Goal: Task Accomplishment & Management: Manage account settings

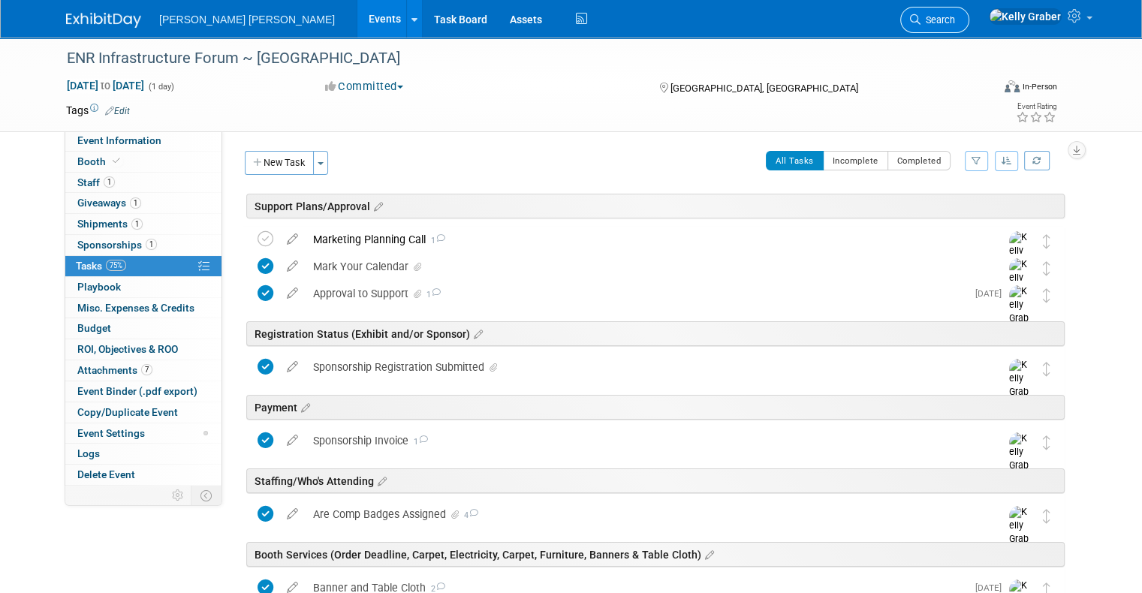
click at [969, 26] on link "Search" at bounding box center [934, 20] width 69 height 26
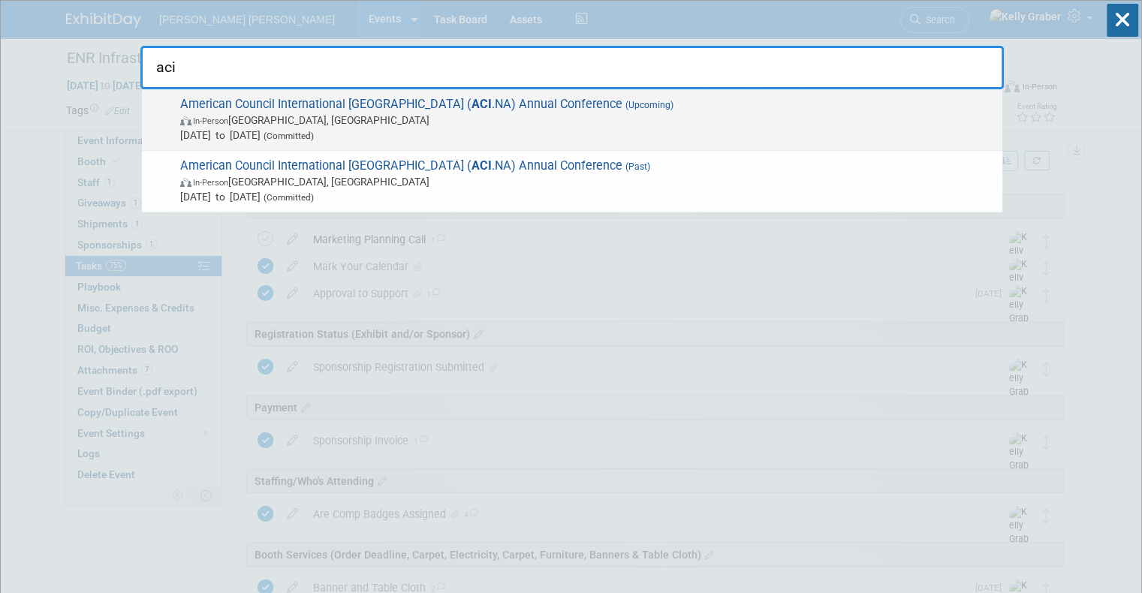
type input "aci"
click at [314, 134] on span "(Committed)" at bounding box center [287, 136] width 53 height 11
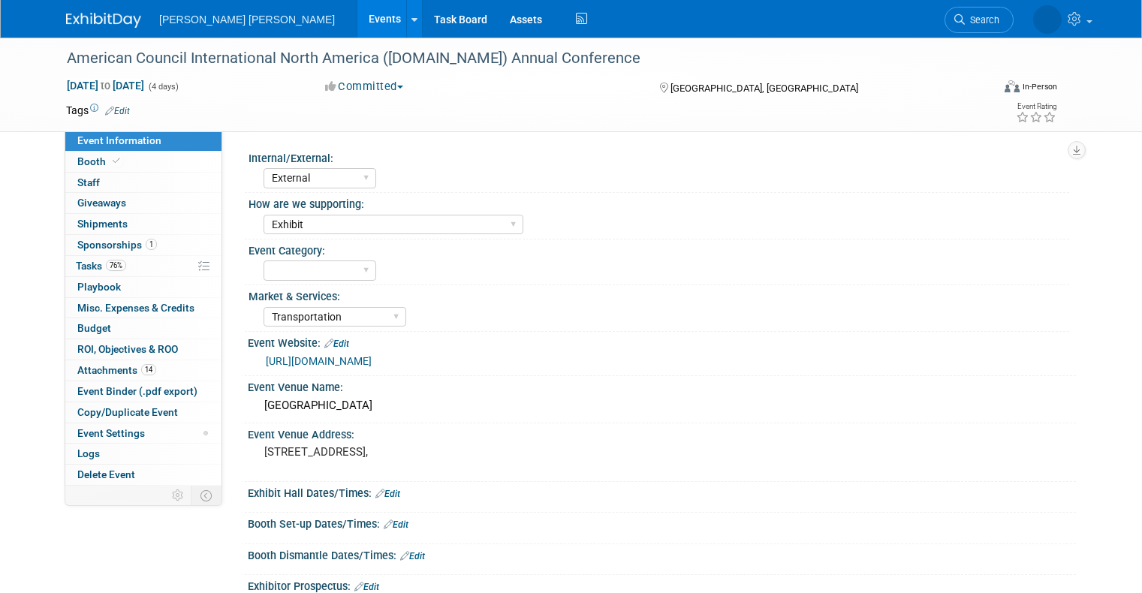
select select "External"
select select "Exhibit"
select select "Transportation"
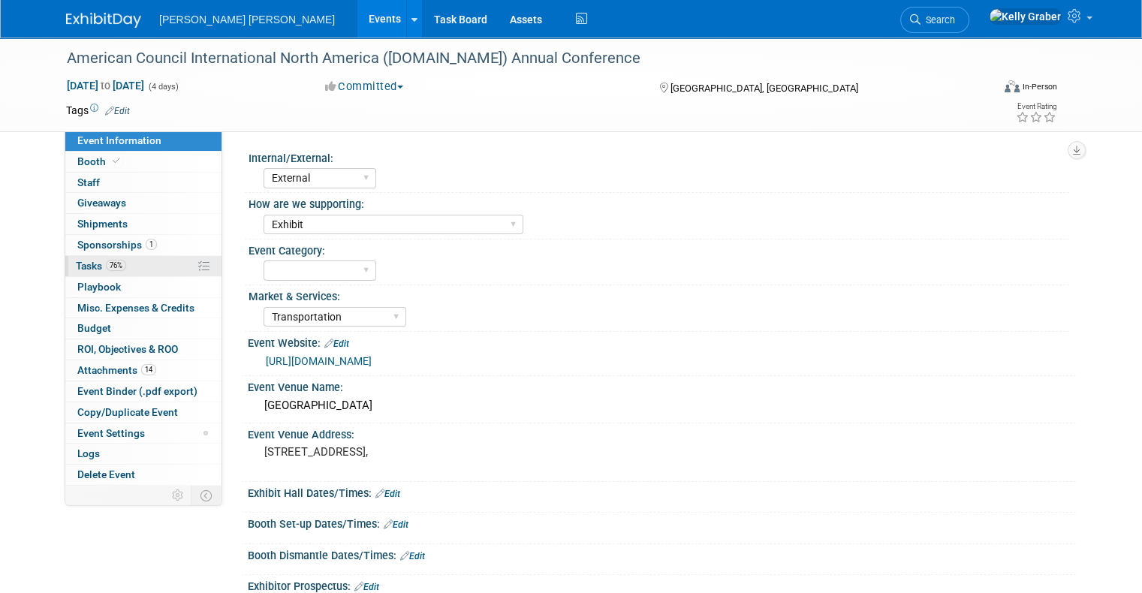
click at [106, 268] on span "76%" at bounding box center [116, 265] width 20 height 11
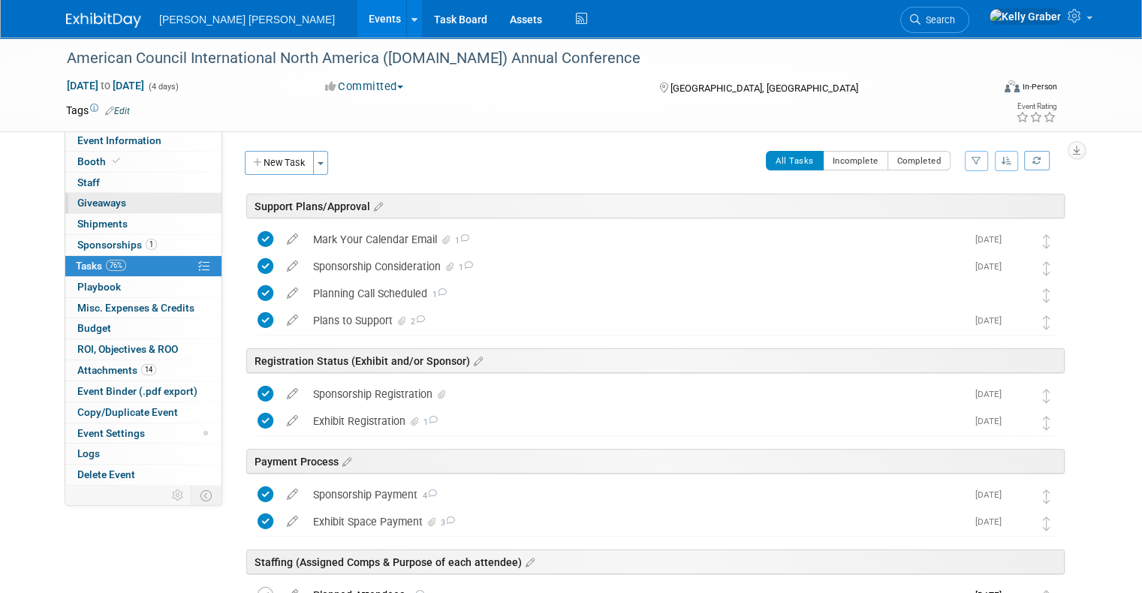
click at [97, 195] on link "0 Giveaways 0" at bounding box center [143, 203] width 156 height 20
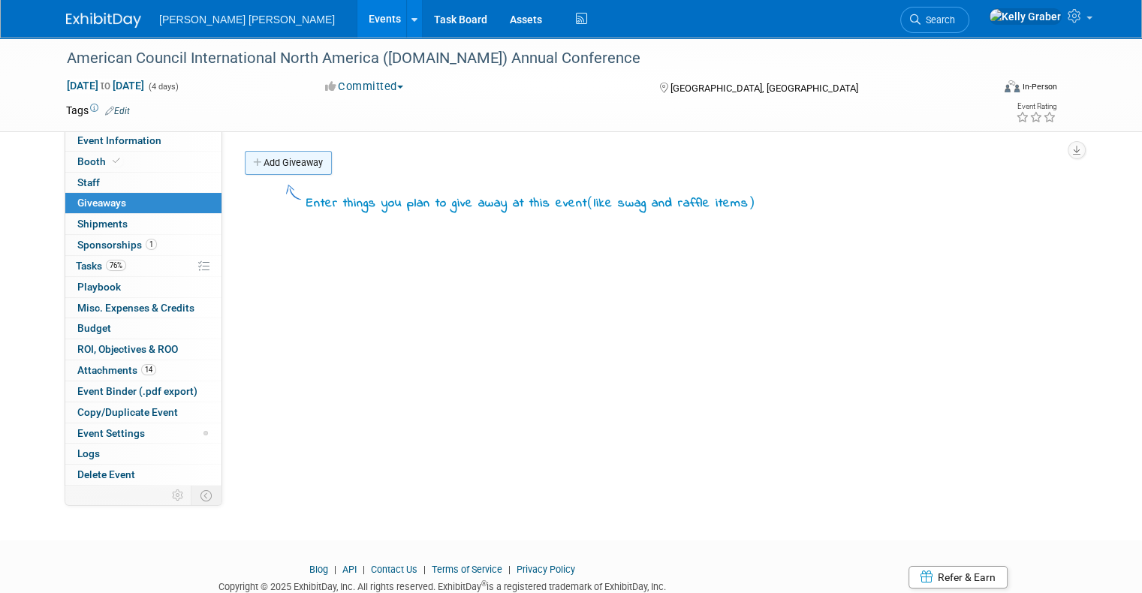
click at [270, 161] on link "Add Giveaway" at bounding box center [288, 163] width 87 height 24
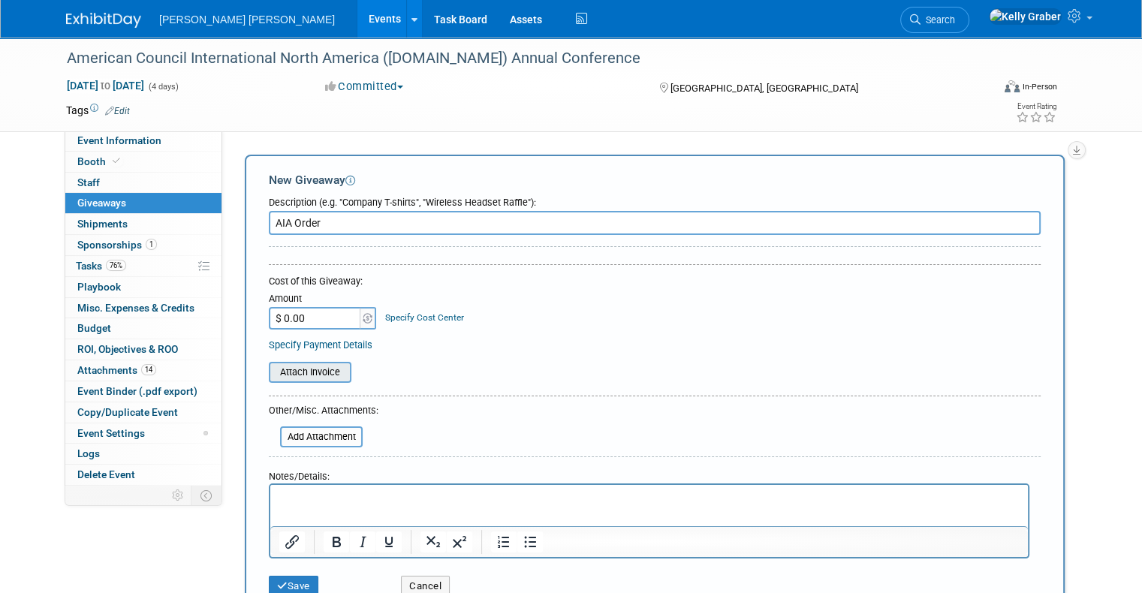
type input "AIA Order"
click at [312, 364] on input "file" at bounding box center [260, 372] width 179 height 18
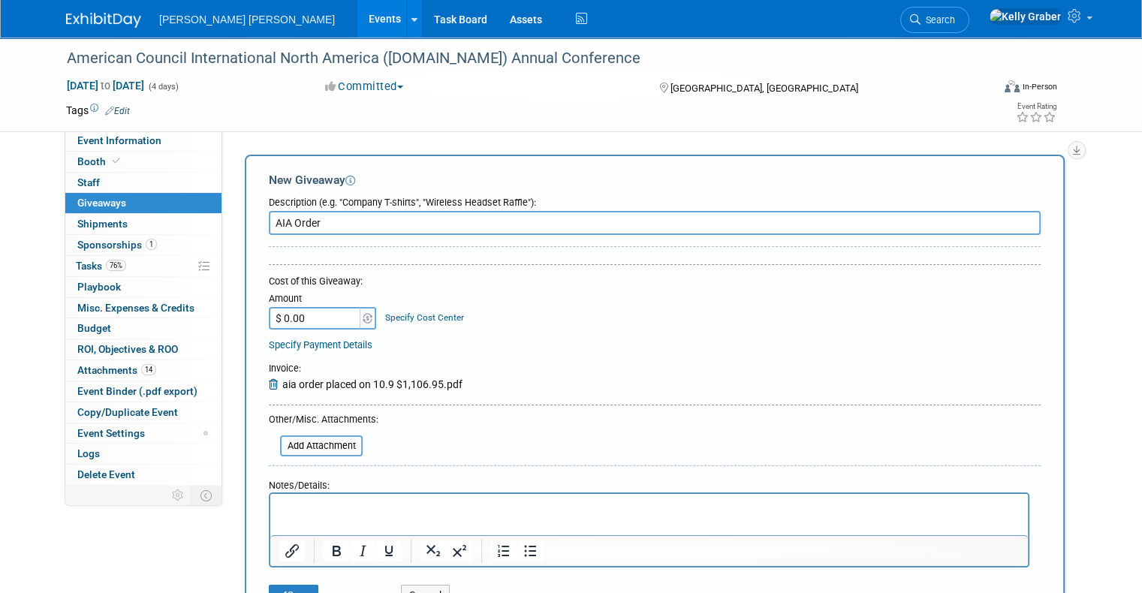
click at [291, 320] on input "$ 0.00" at bounding box center [316, 318] width 94 height 23
type input "$ 1,106.95"
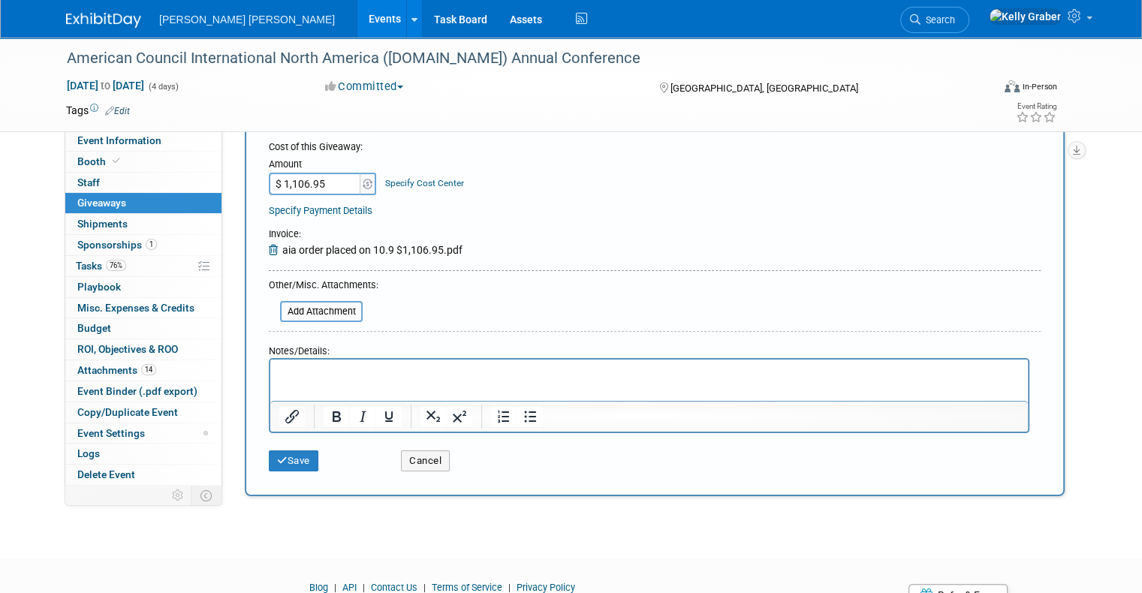
scroll to position [150, 0]
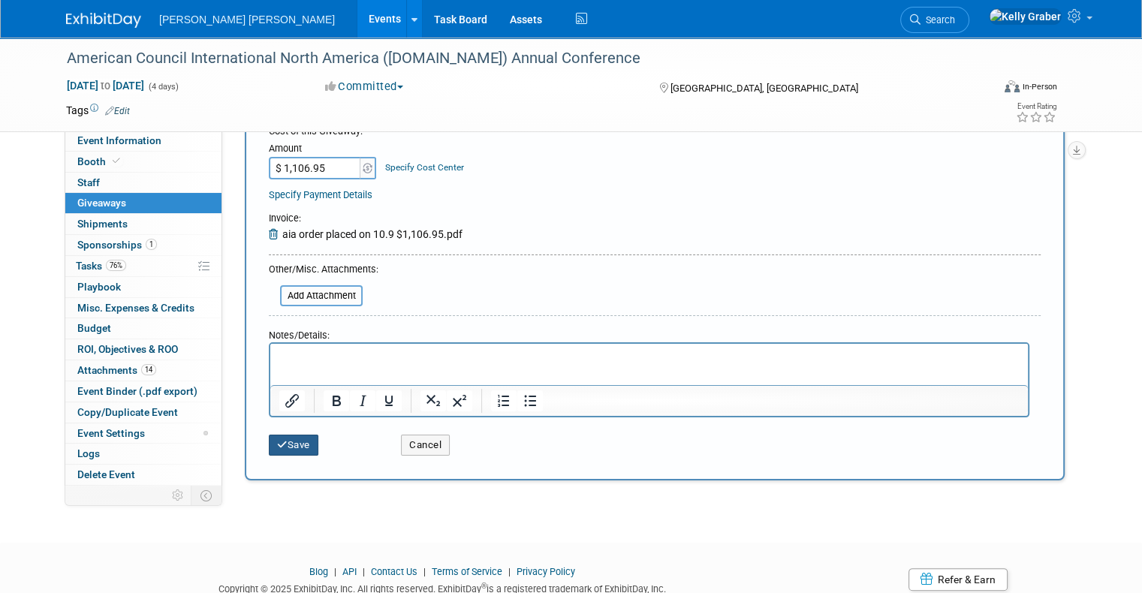
click at [281, 440] on button "Save" at bounding box center [294, 445] width 50 height 21
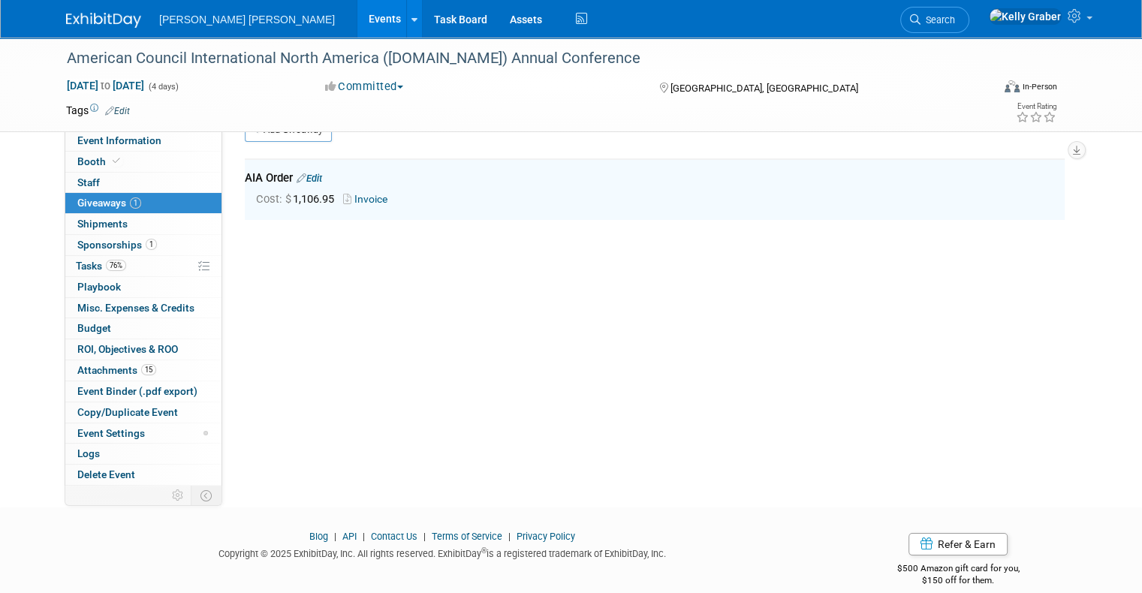
scroll to position [32, 0]
click at [106, 267] on span "76%" at bounding box center [116, 265] width 20 height 11
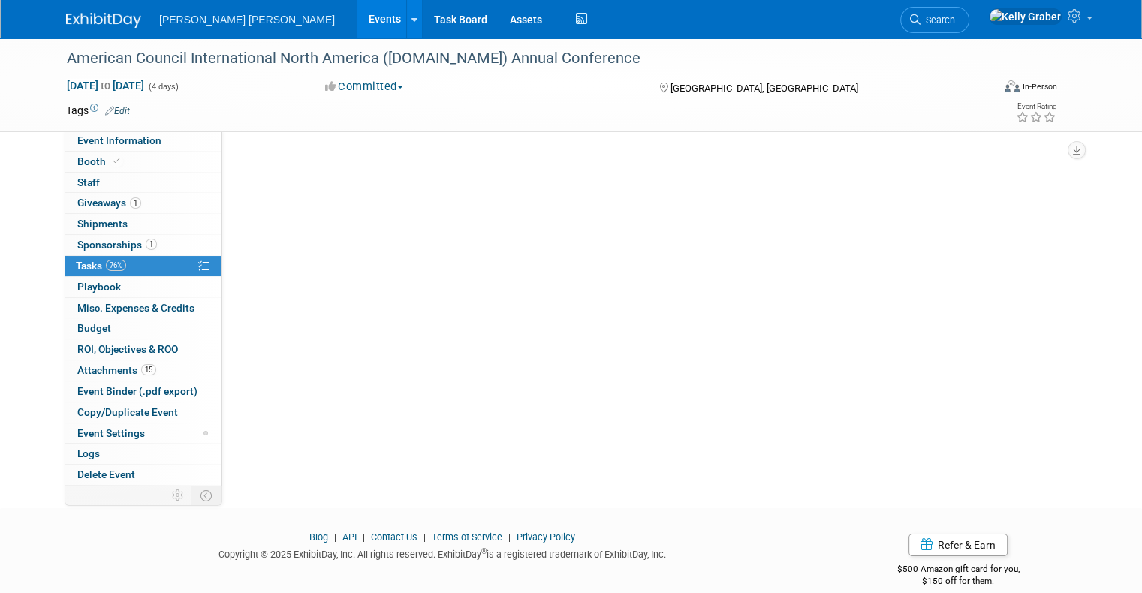
scroll to position [0, 0]
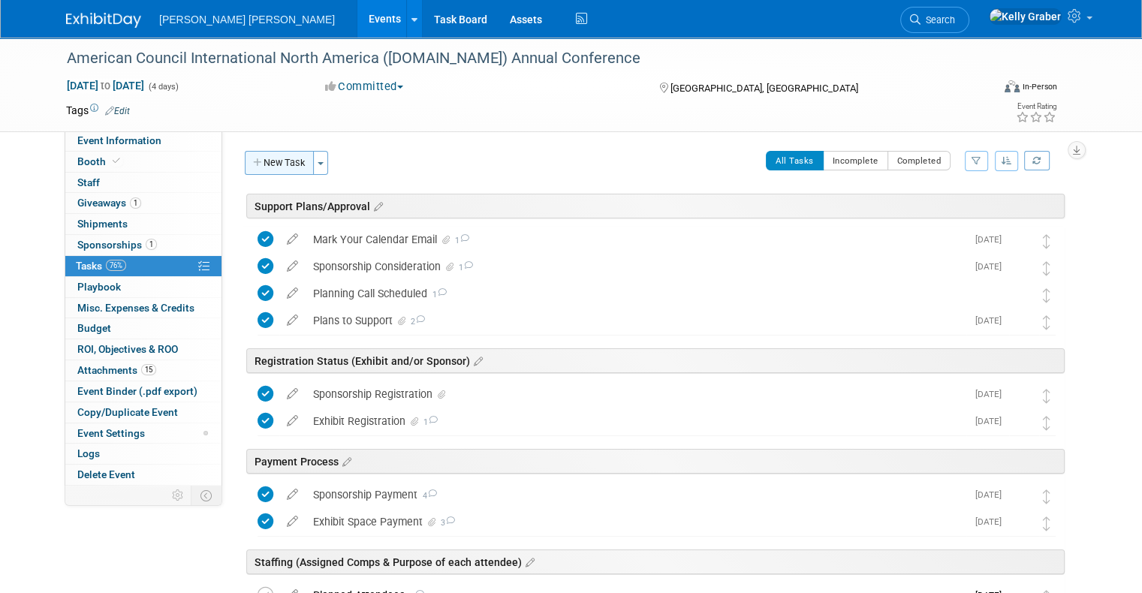
click at [273, 167] on button "New Task" at bounding box center [279, 163] width 69 height 24
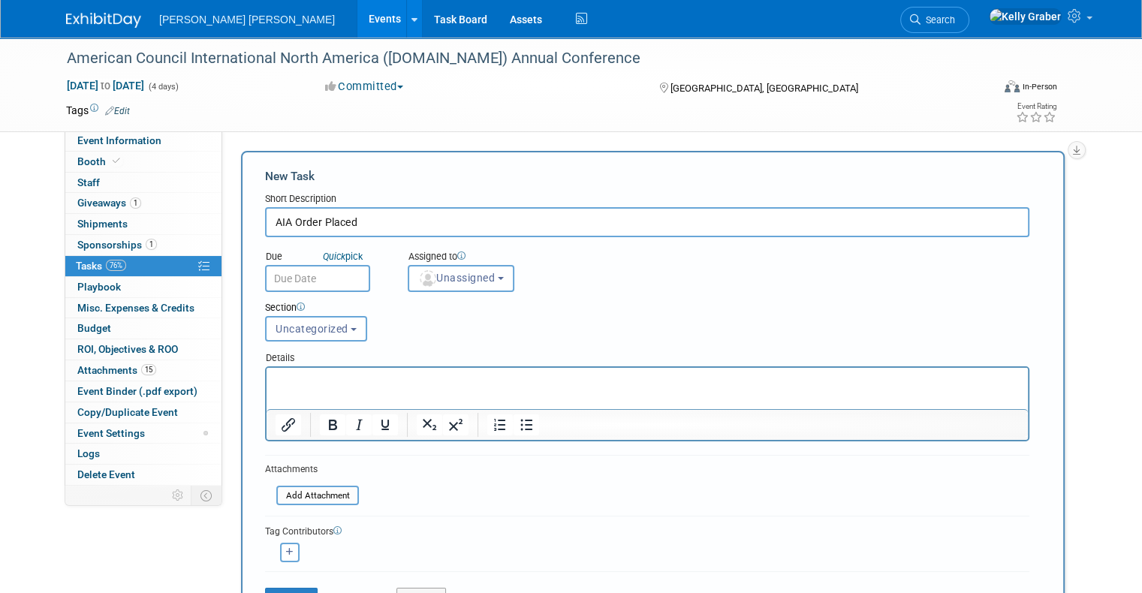
type input "AIA Order Placed"
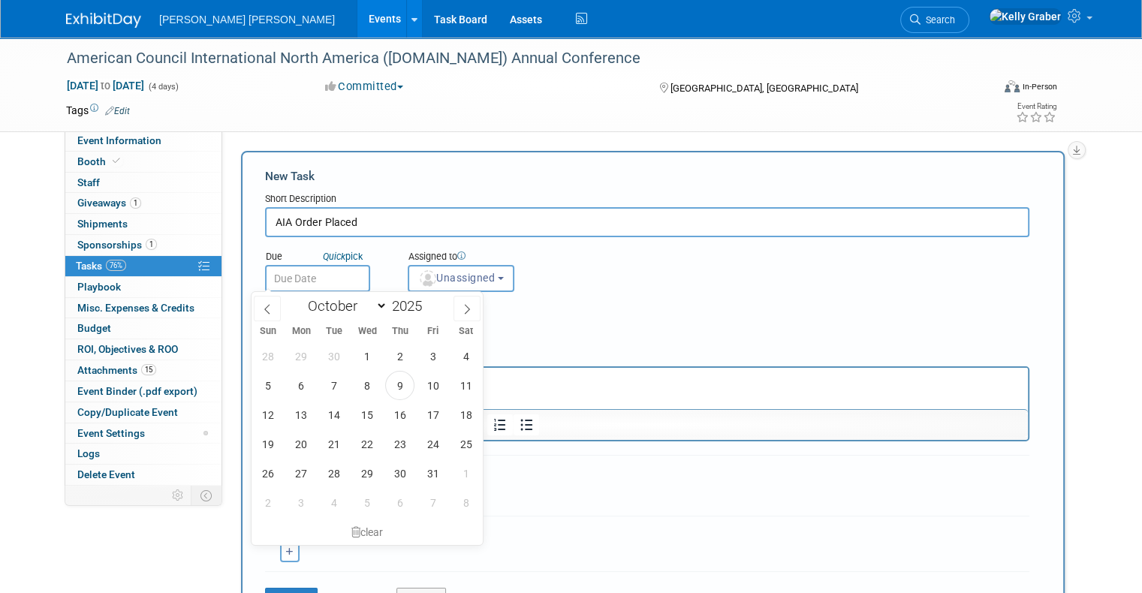
click at [311, 272] on input "text" at bounding box center [317, 278] width 105 height 27
click at [408, 369] on div "28 29 30 1 2 3 4 5 6 7 8 9 10 11 12 13 14 15 16 17 18 19 20 21 22 23 24 25 26 2…" at bounding box center [367, 430] width 231 height 176
drag, startPoint x: 405, startPoint y: 376, endPoint x: 155, endPoint y: 0, distance: 452.1
click at [405, 376] on span "9" at bounding box center [399, 385] width 29 height 29
type input "[DATE]"
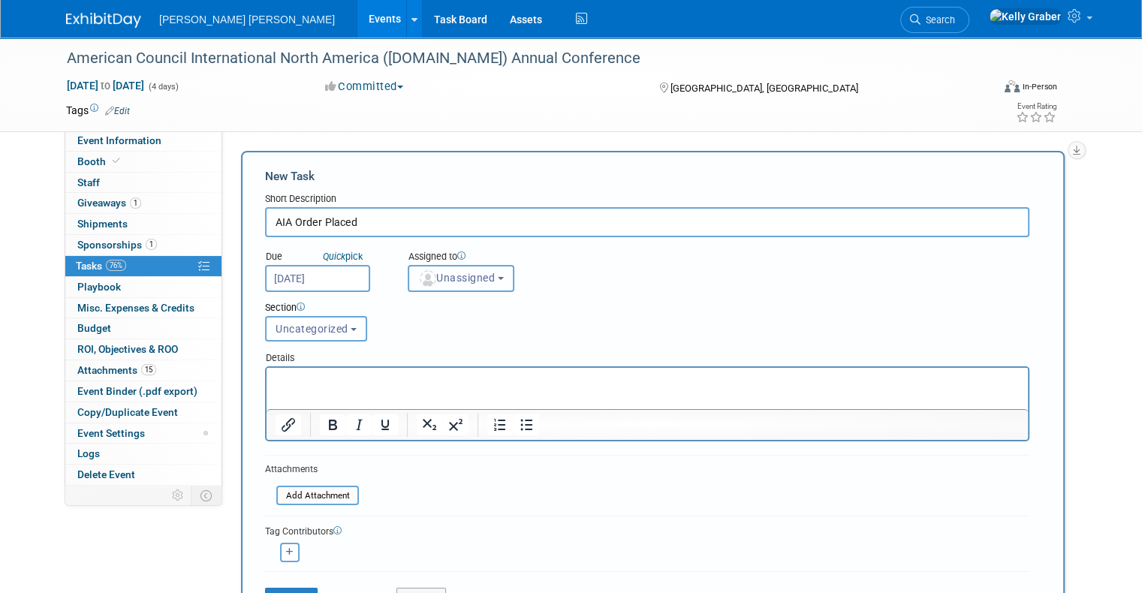
click at [441, 286] on button "Unassigned" at bounding box center [461, 278] width 107 height 27
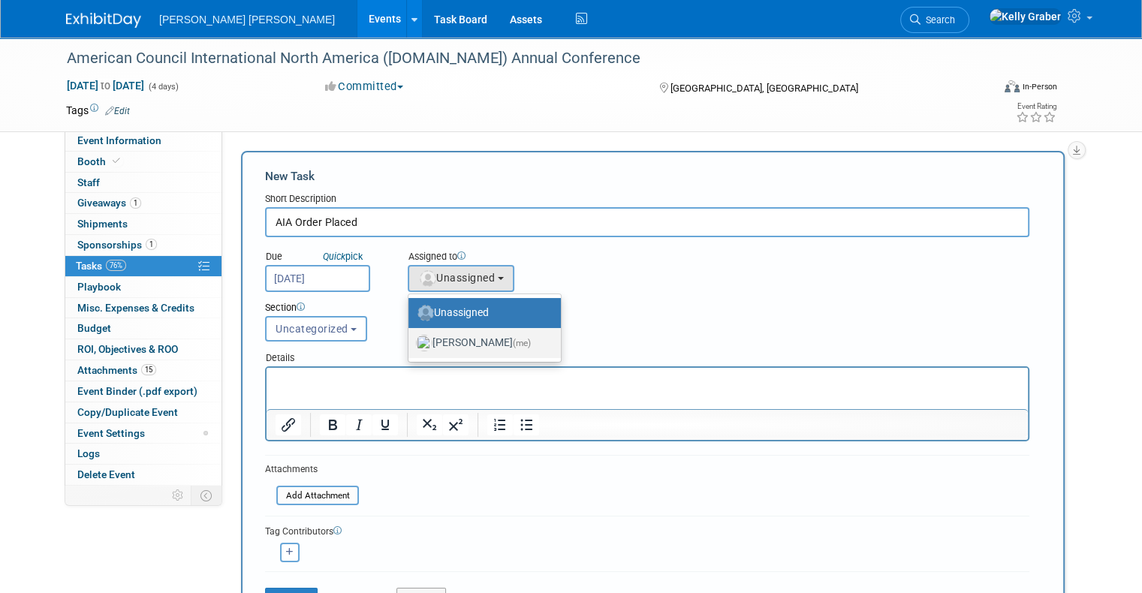
click at [450, 342] on label "[PERSON_NAME] (me)" at bounding box center [481, 343] width 130 height 24
click at [411, 342] on input "[PERSON_NAME] (me)" at bounding box center [406, 341] width 10 height 10
select select "ec37184c-c01f-4f21-939d-fe7fd02e2e7e"
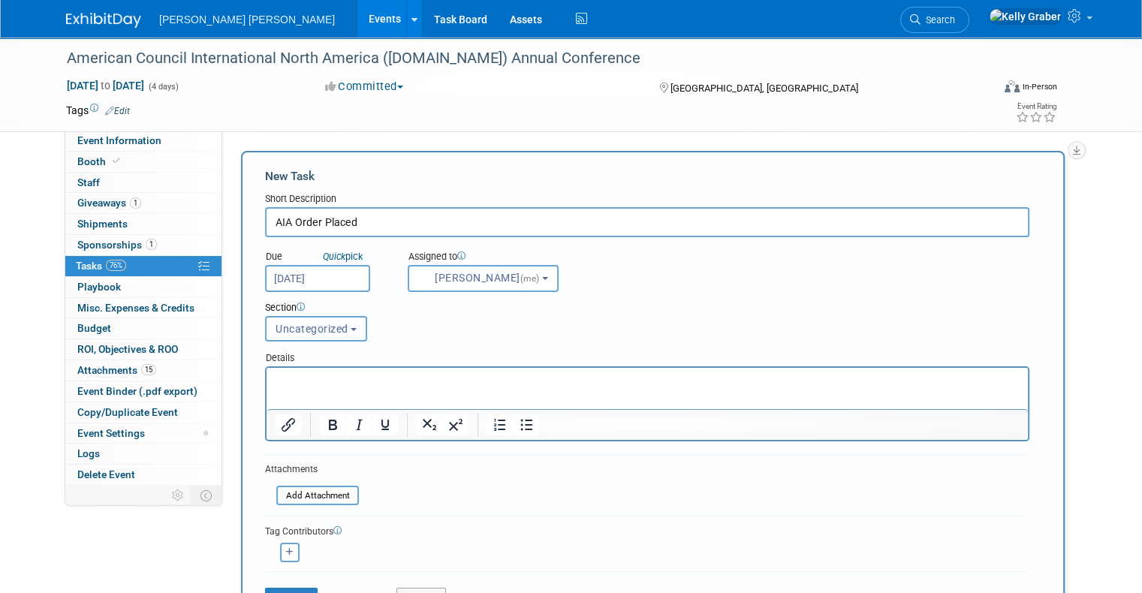
click at [314, 323] on span "Uncategorized" at bounding box center [312, 329] width 73 height 12
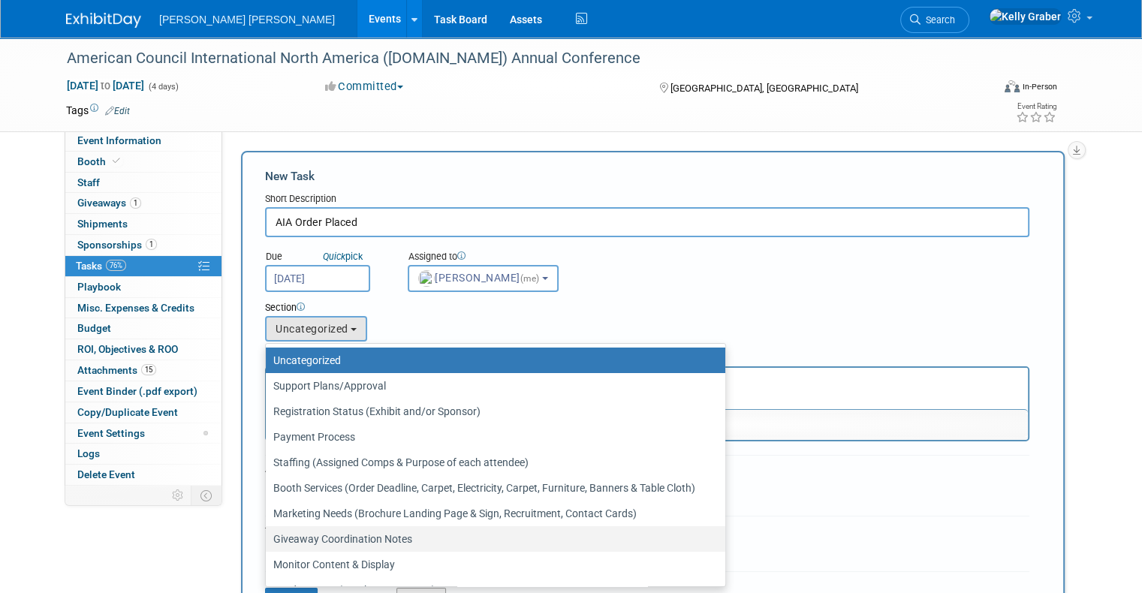
click at [326, 539] on label "Giveaway Coordination Notes" at bounding box center [491, 539] width 437 height 20
click at [268, 539] on input "Giveaway Coordination Notes" at bounding box center [263, 540] width 10 height 10
select select "11256255"
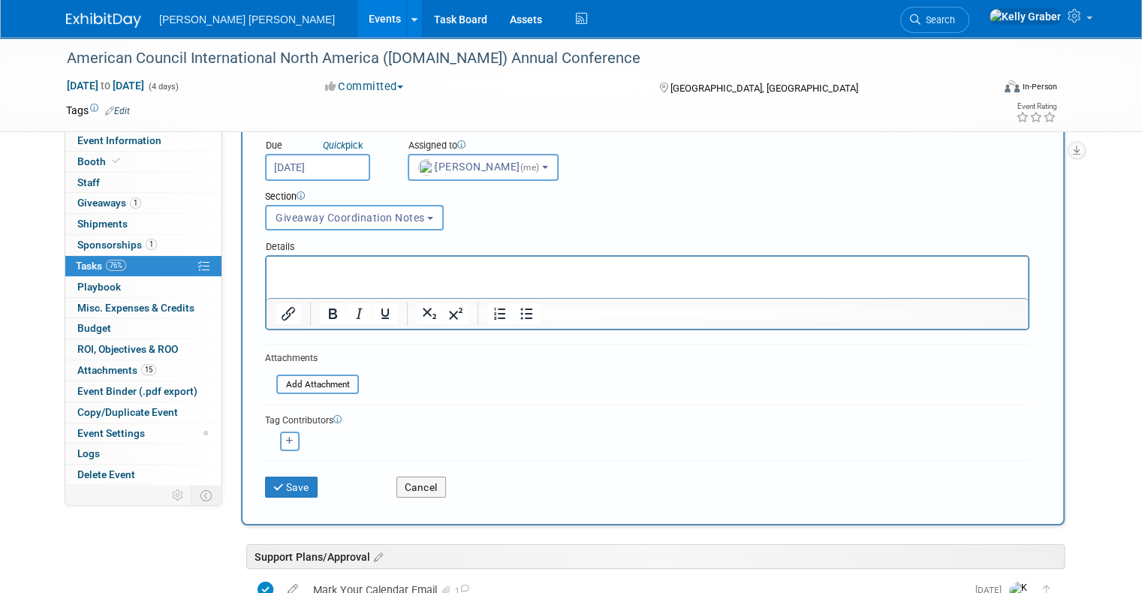
scroll to position [150, 0]
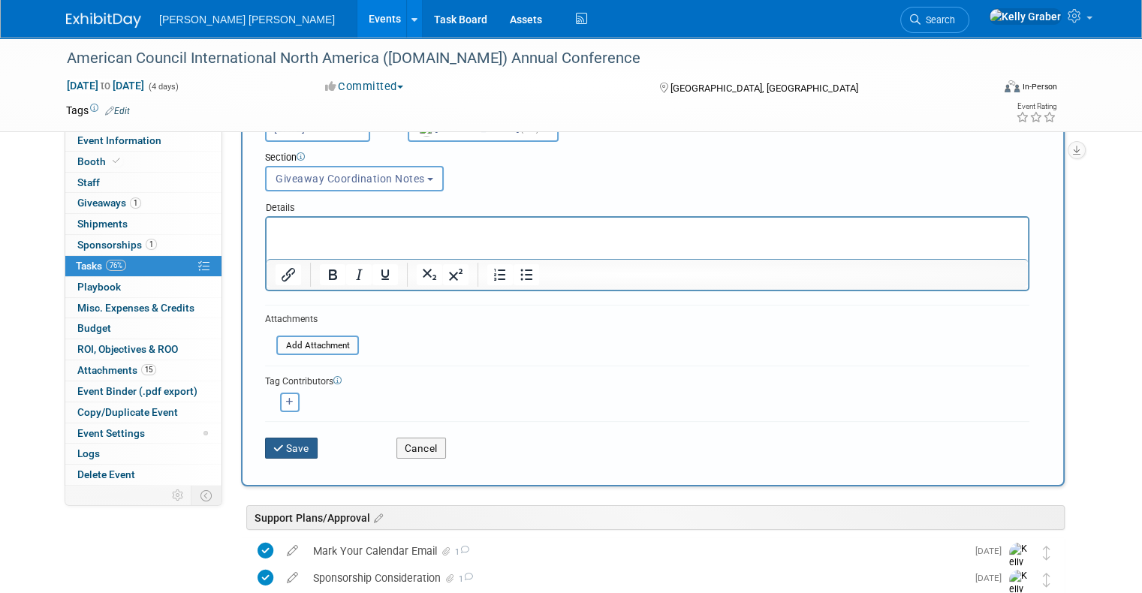
click at [285, 442] on button "Save" at bounding box center [291, 448] width 53 height 21
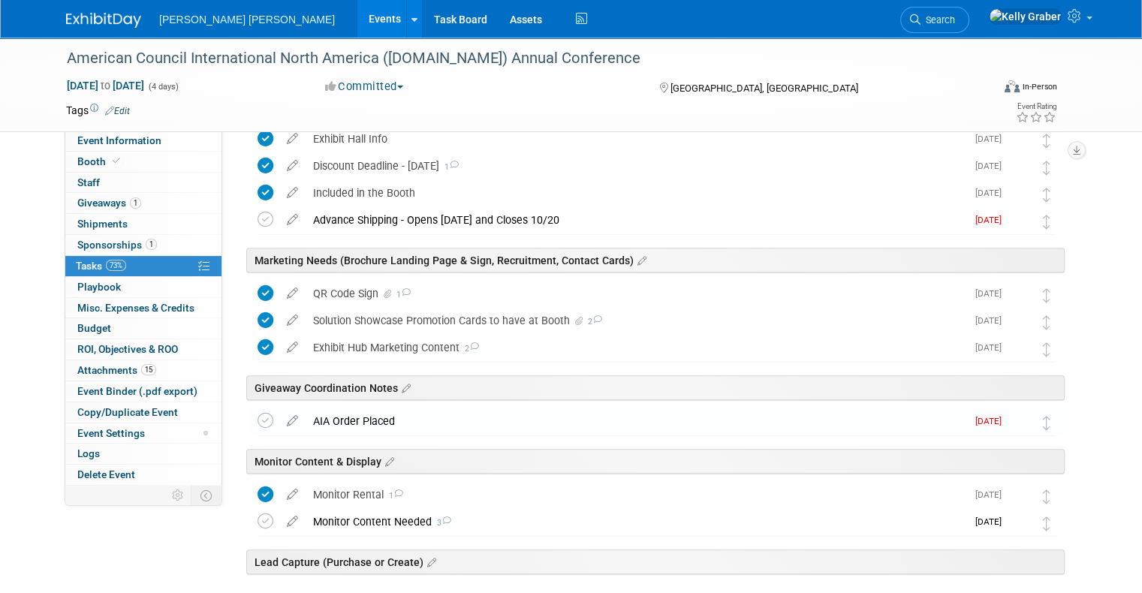
scroll to position [676, 0]
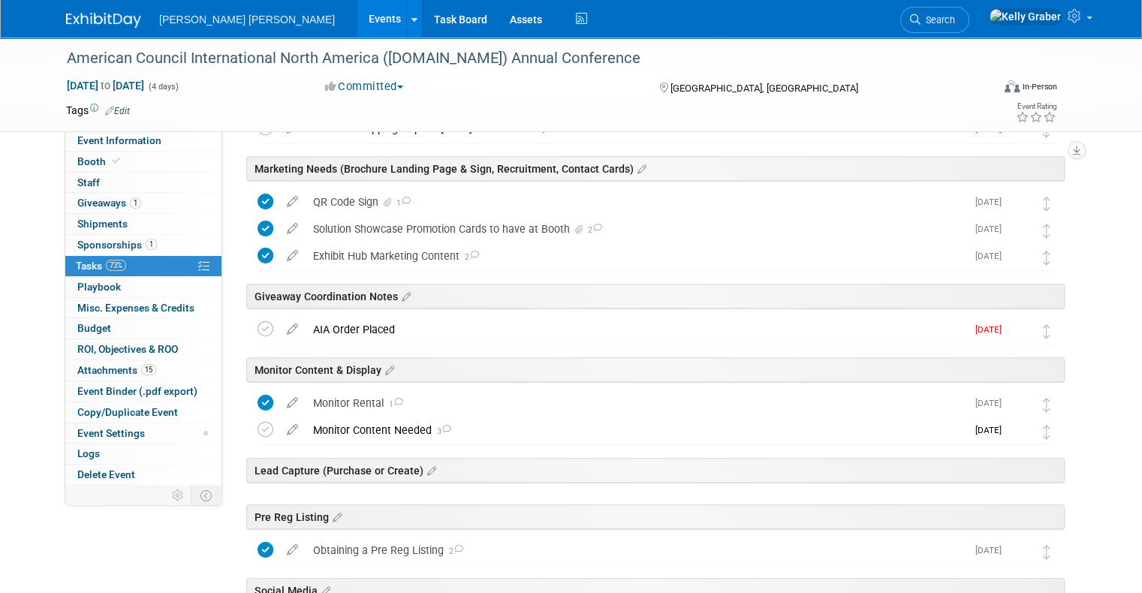
click at [339, 332] on div "AIA Order Placed" at bounding box center [636, 330] width 661 height 26
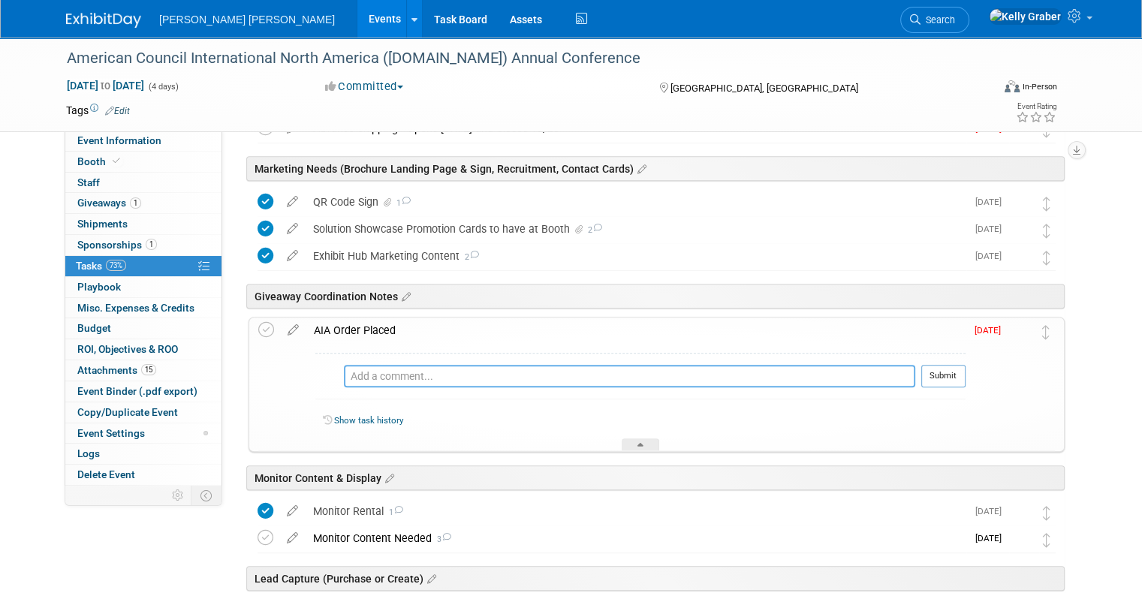
click at [366, 374] on textarea at bounding box center [629, 376] width 571 height 23
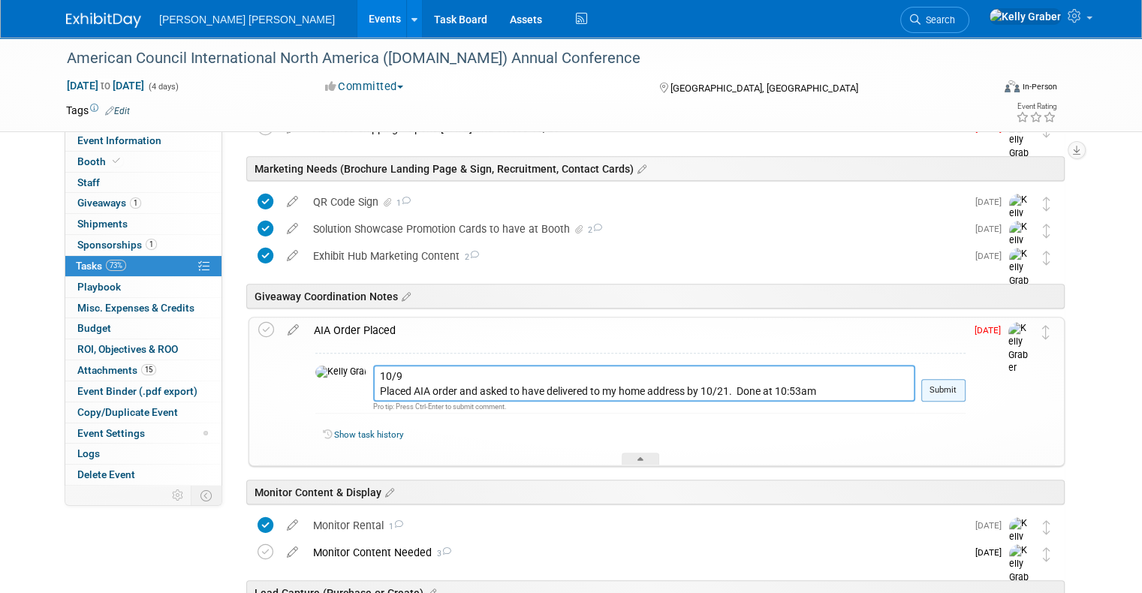
type textarea "10/9 Placed AIA order and asked to have delivered to my home address by 10/21. …"
click at [958, 388] on button "Submit" at bounding box center [943, 390] width 44 height 23
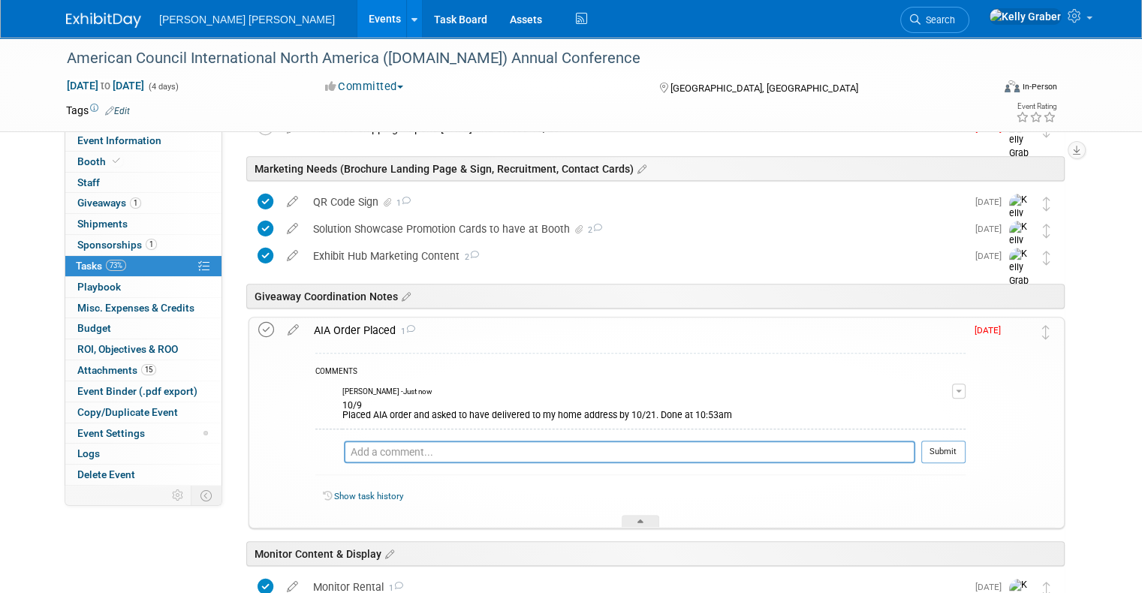
click at [258, 329] on icon at bounding box center [266, 330] width 16 height 16
click at [647, 515] on div at bounding box center [641, 521] width 38 height 13
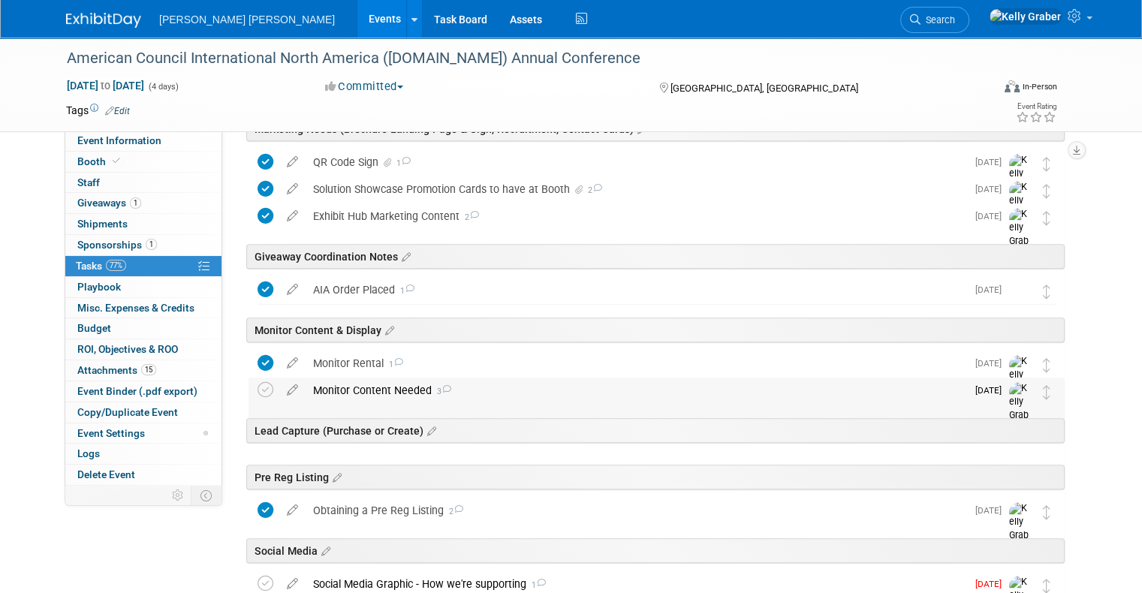
scroll to position [751, 0]
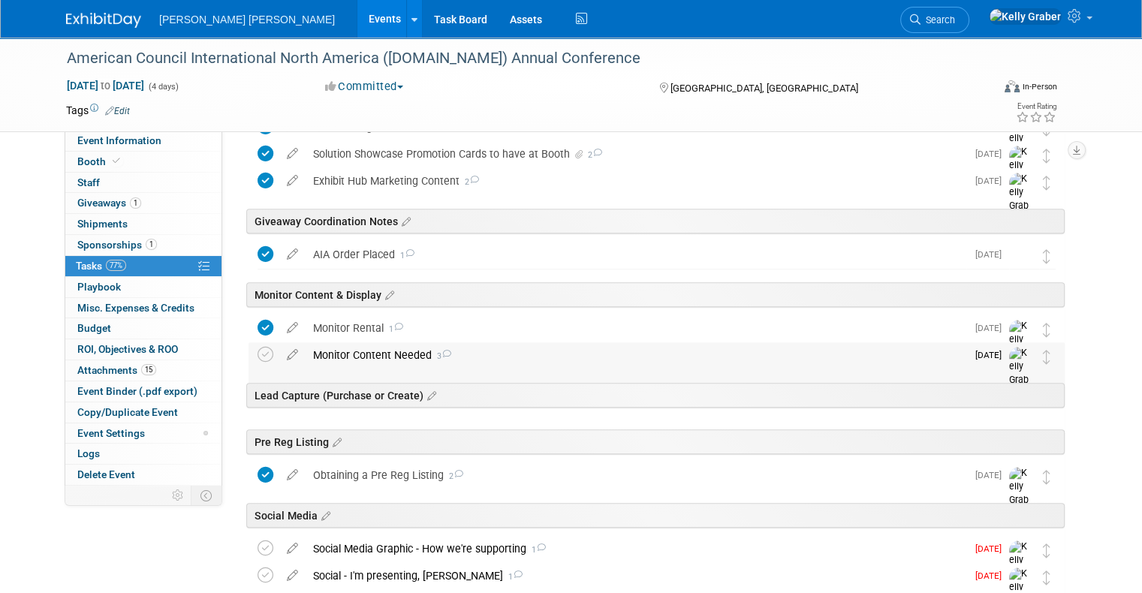
click at [435, 360] on span "3" at bounding box center [442, 356] width 20 height 10
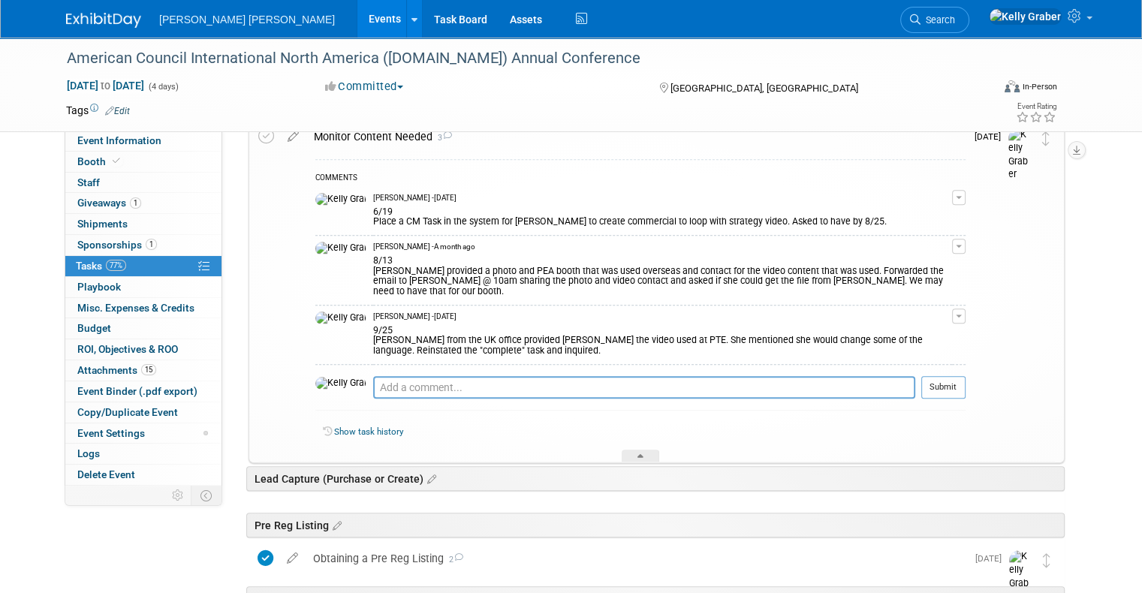
scroll to position [976, 0]
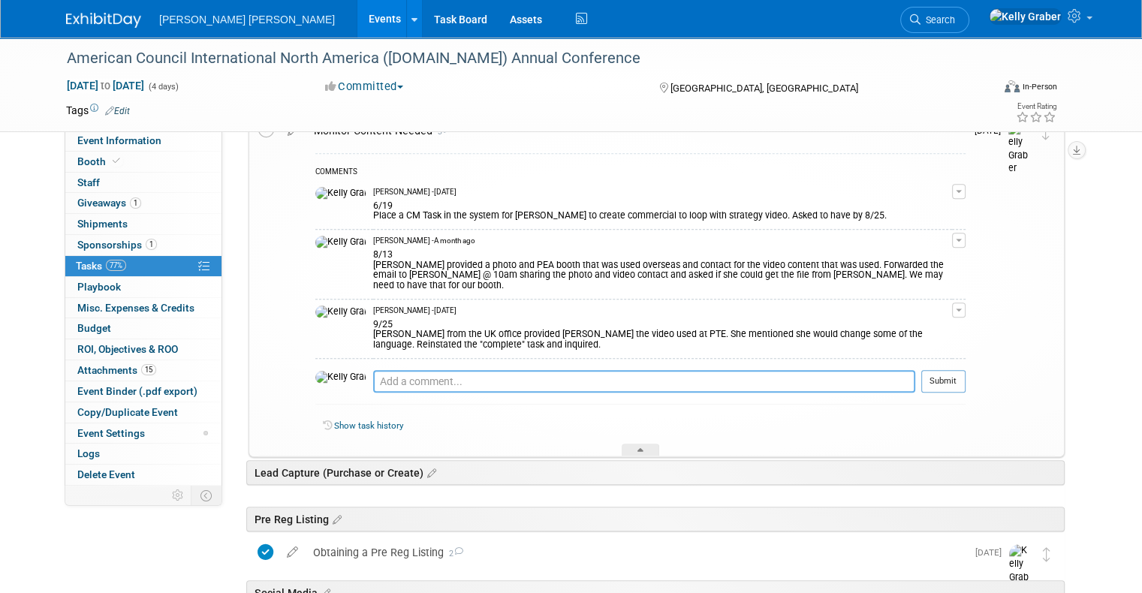
click at [446, 370] on textarea at bounding box center [644, 381] width 542 height 23
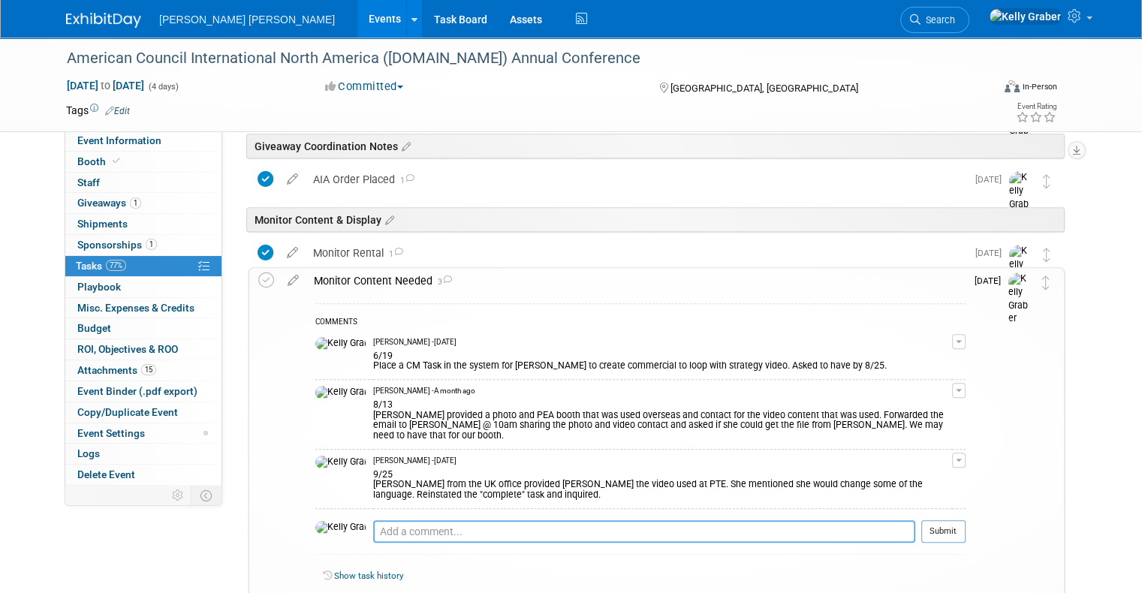
scroll to position [901, 0]
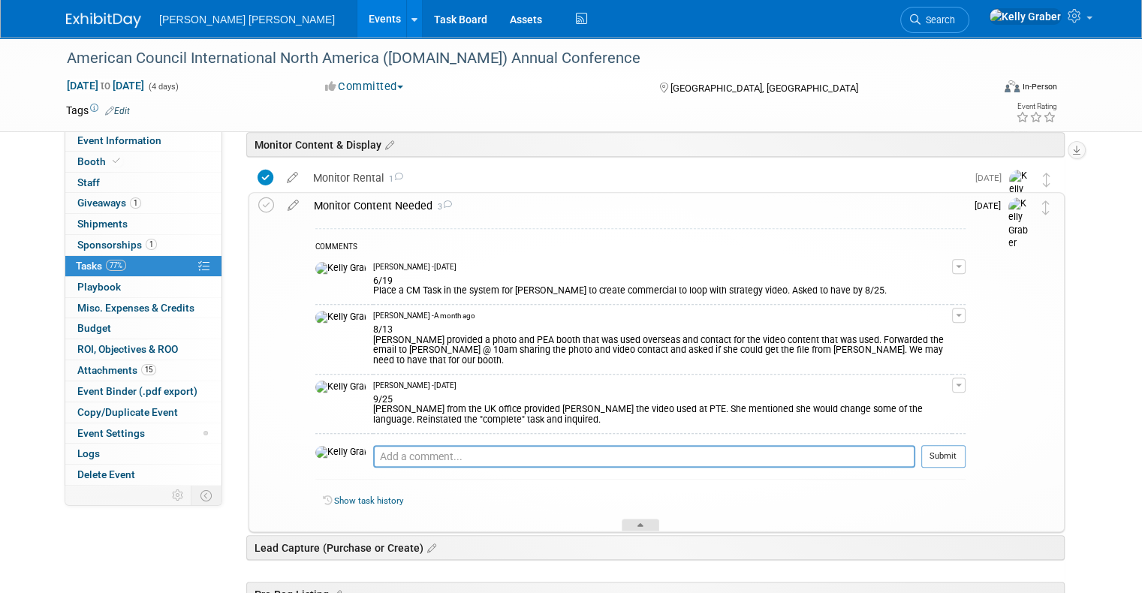
click at [643, 519] on div at bounding box center [641, 525] width 38 height 13
